Goal: Transaction & Acquisition: Purchase product/service

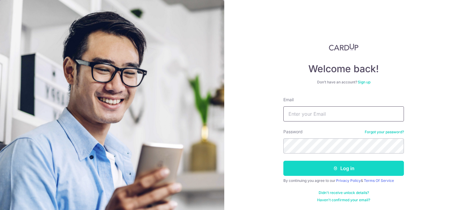
type input "michelle.leong@air-rotor.com"
click at [351, 167] on button "Log in" at bounding box center [343, 167] width 121 height 15
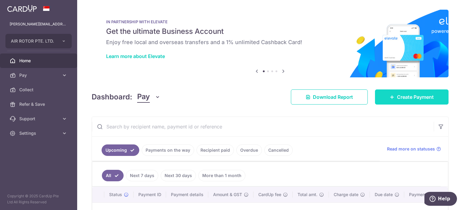
click at [417, 99] on span "Create Payment" at bounding box center [415, 96] width 37 height 7
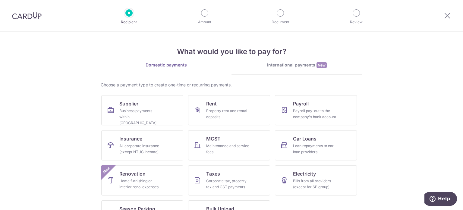
click at [282, 65] on div "International payments New" at bounding box center [297, 65] width 131 height 6
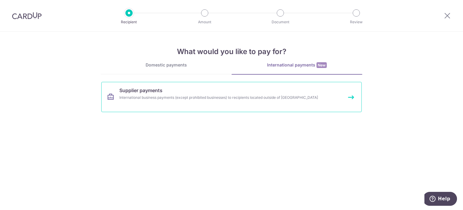
click at [188, 98] on div "International business payments (except prohibited businesses) to recipients lo…" at bounding box center [223, 97] width 208 height 6
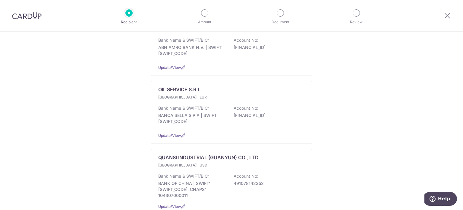
scroll to position [301, 0]
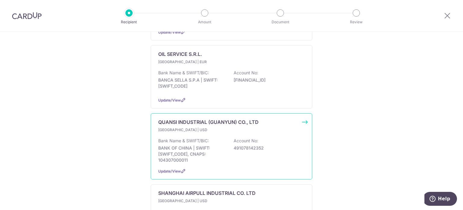
click at [224, 155] on div "Bank Name & SWIFT/BIC: BANK OF CHINA | SWIFT: BKCHCNBJ95A, CNAPS: 104307000011 …" at bounding box center [231, 149] width 147 height 25
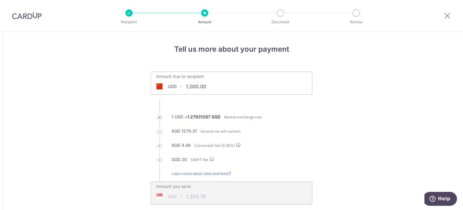
drag, startPoint x: 0, startPoint y: 0, endPoint x: 225, endPoint y: 86, distance: 241.2
click at [225, 86] on input "1,000.00" at bounding box center [197, 86] width 93 height 14
drag, startPoint x: 223, startPoint y: 84, endPoint x: 170, endPoint y: 83, distance: 53.7
click at [170, 83] on div "USD 1,000.00327.6 1000" at bounding box center [197, 86] width 93 height 14
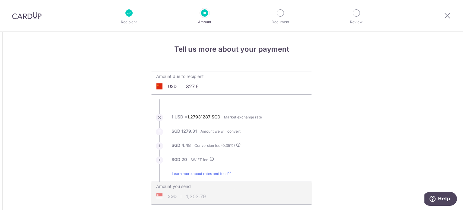
click at [277, 101] on ul "Amount due to recipient USD 327.6 1000 1 USD = 1.27931287 SGD Market exchange r…" at bounding box center [232, 137] width 162 height 133
type input "327.60"
type input "440.57"
click at [217, 121] on label "1 USD = 1.27930888 SGD" at bounding box center [197, 119] width 50 height 10
drag, startPoint x: 186, startPoint y: 117, endPoint x: 210, endPoint y: 118, distance: 23.6
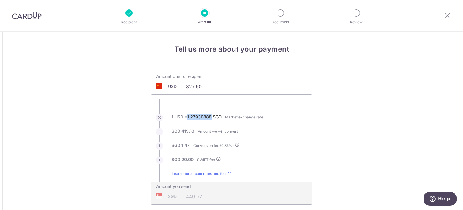
click at [210, 118] on label "1 USD = 1.27930888 SGD" at bounding box center [197, 119] width 50 height 10
copy label "1.27930888"
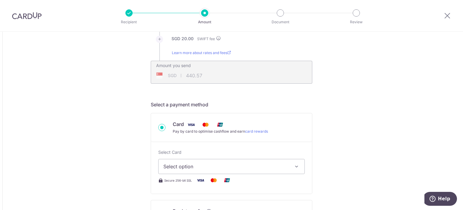
scroll to position [151, 0]
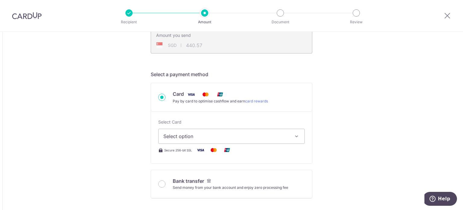
click at [194, 137] on span "Select option" at bounding box center [225, 135] width 125 height 7
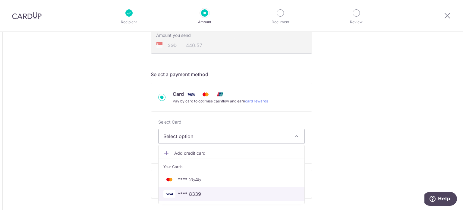
click at [199, 191] on span "**** 8339" at bounding box center [231, 193] width 136 height 7
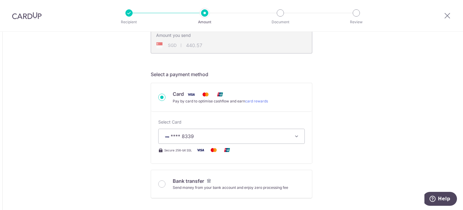
type input "327.60"
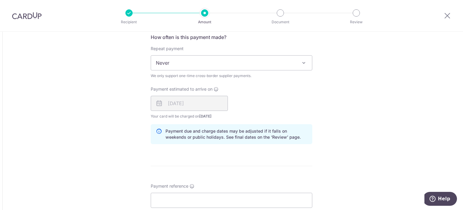
scroll to position [452, 0]
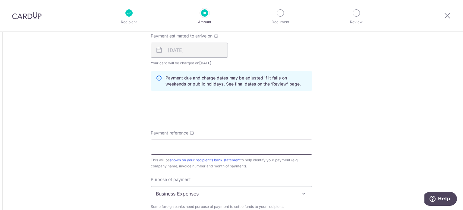
click at [194, 143] on input "Payment reference" at bounding box center [232, 146] width 162 height 15
drag, startPoint x: 222, startPoint y: 150, endPoint x: 219, endPoint y: 148, distance: 3.9
click at [222, 150] on input "AIR ROTOR PAYMENT INV QS2025032803" at bounding box center [232, 146] width 162 height 15
drag, startPoint x: 215, startPoint y: 145, endPoint x: 270, endPoint y: 144, distance: 54.9
click at [270, 144] on input "AIR ROTOR PAYMENT INV QS2025032803" at bounding box center [232, 146] width 162 height 15
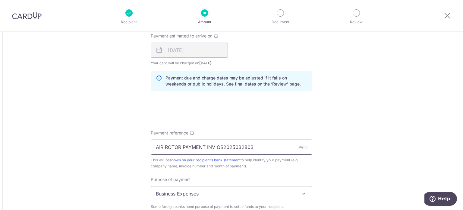
paste input "80701"
type input "AIR ROTOR PAYMENT INV QS2025080701"
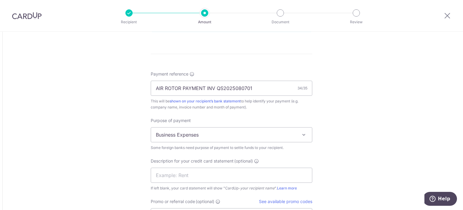
scroll to position [512, 0]
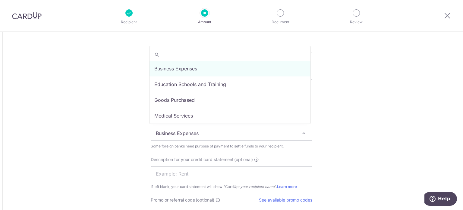
click at [217, 134] on span "Business Expenses" at bounding box center [231, 133] width 161 height 14
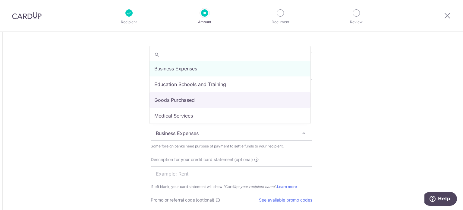
select select "Goods Purchased"
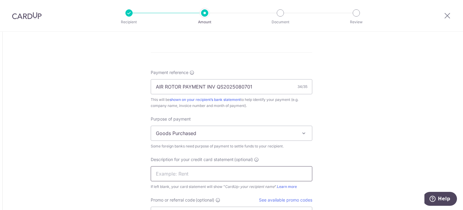
click at [172, 170] on input "text" at bounding box center [232, 173] width 162 height 15
type input "QUANSI INDUSTRI"
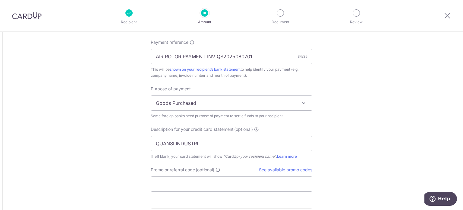
scroll to position [603, 0]
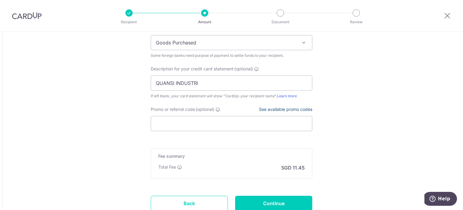
click at [288, 109] on link "See available promo codes" at bounding box center [285, 108] width 53 height 5
click at [185, 121] on input "Promo or referral code (optional)" at bounding box center [232, 123] width 162 height 15
paste input "BOFF185"
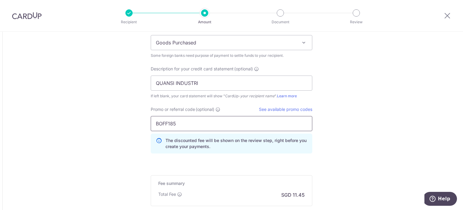
type input "BOFF185"
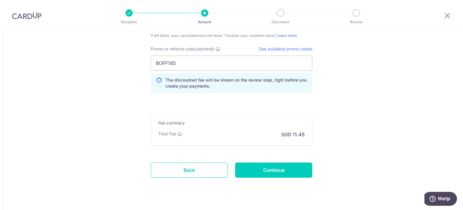
scroll to position [675, 0]
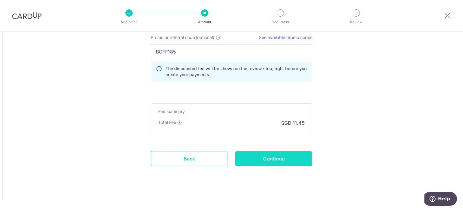
click at [282, 156] on input "Continue" at bounding box center [273, 158] width 77 height 15
type input "Create Schedule"
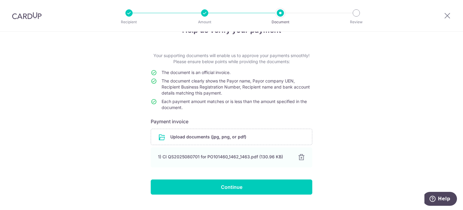
scroll to position [31, 0]
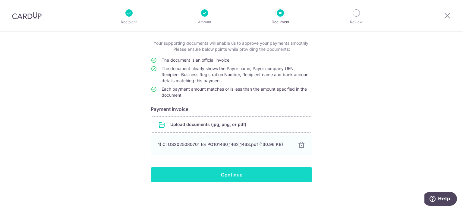
click at [230, 178] on input "Continue" at bounding box center [232, 174] width 162 height 15
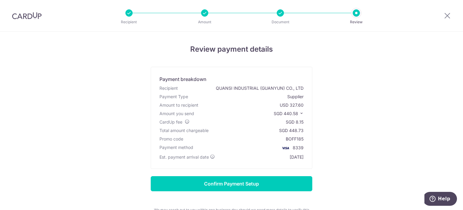
click at [301, 113] on icon at bounding box center [301, 113] width 4 height 4
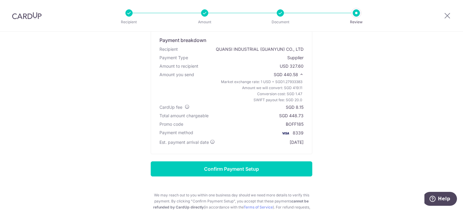
scroll to position [30, 0]
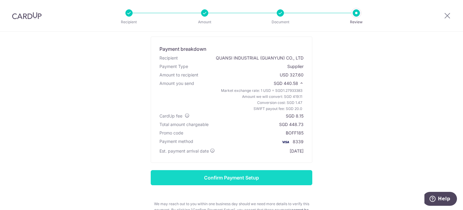
click at [222, 179] on input "Confirm Payment Setup" at bounding box center [232, 177] width 162 height 15
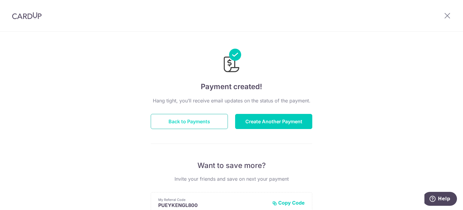
click at [195, 125] on button "Back to Payments" at bounding box center [189, 121] width 77 height 15
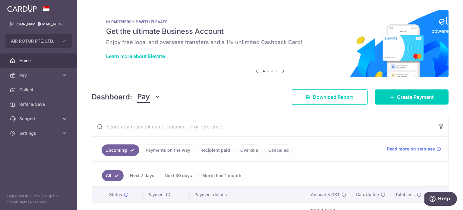
scroll to position [45, 0]
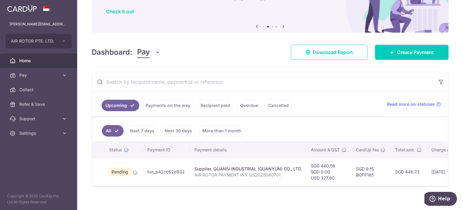
click at [22, 65] on link "Home" at bounding box center [38, 60] width 77 height 14
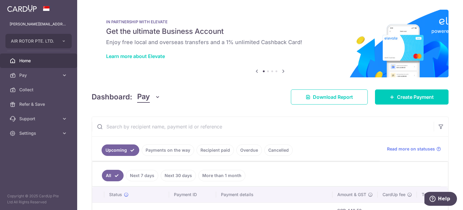
scroll to position [45, 0]
